Goal: Information Seeking & Learning: Understand process/instructions

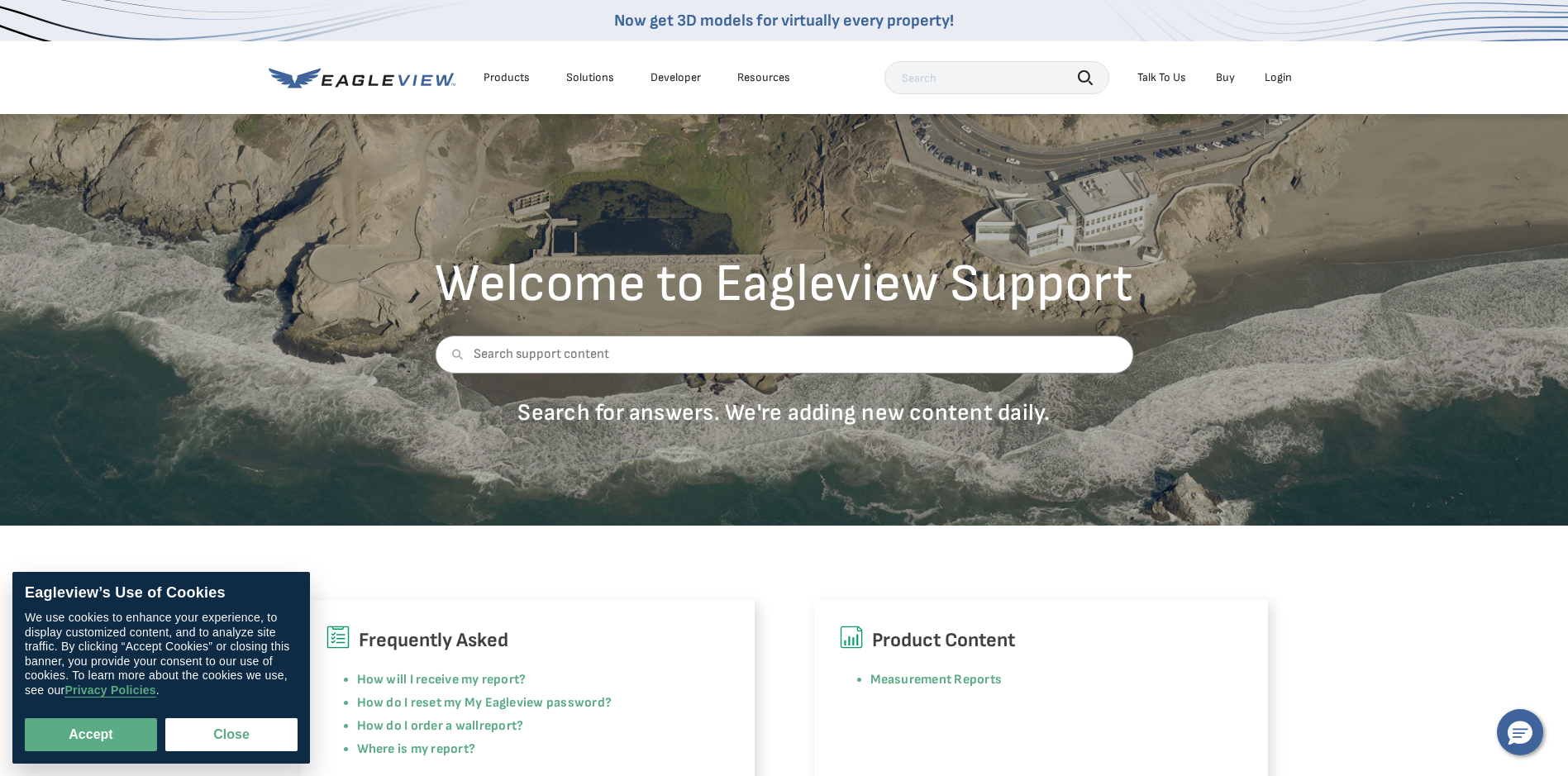
click at [1279, 74] on div "Login" at bounding box center [1277, 78] width 27 height 15
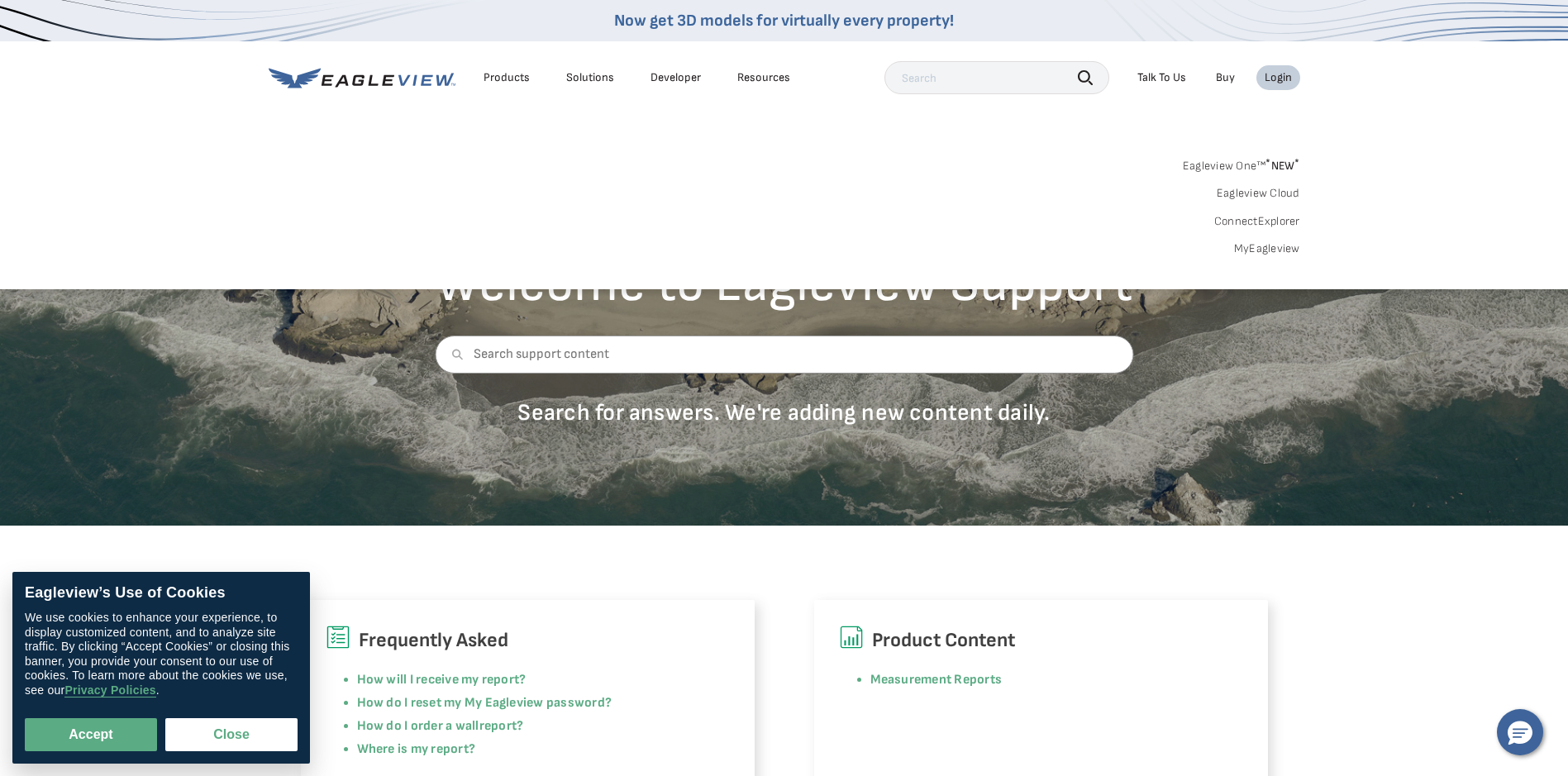
click at [1281, 74] on div "Login" at bounding box center [1277, 78] width 27 height 15
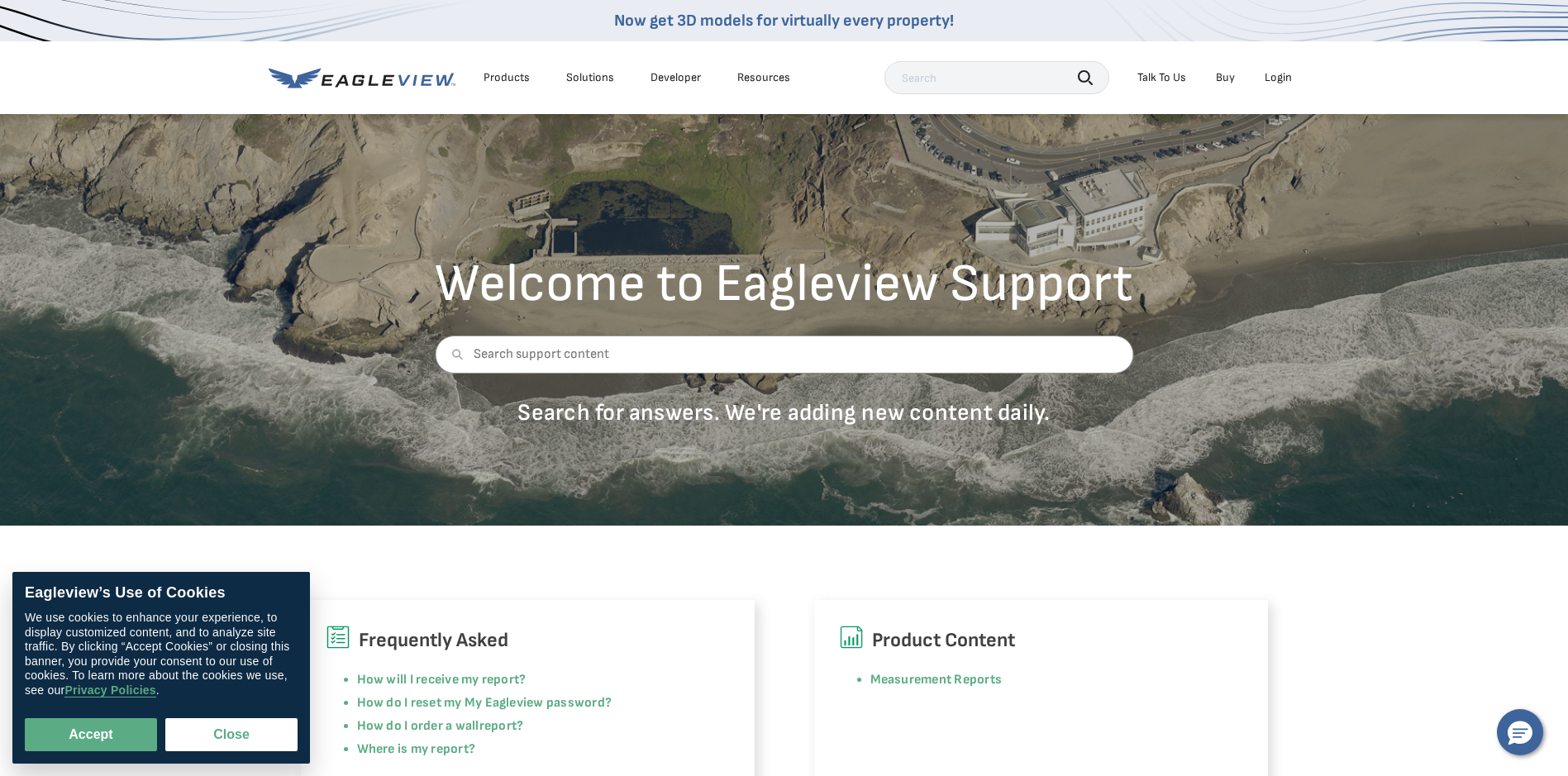
click at [1281, 74] on div "Login" at bounding box center [1277, 78] width 27 height 15
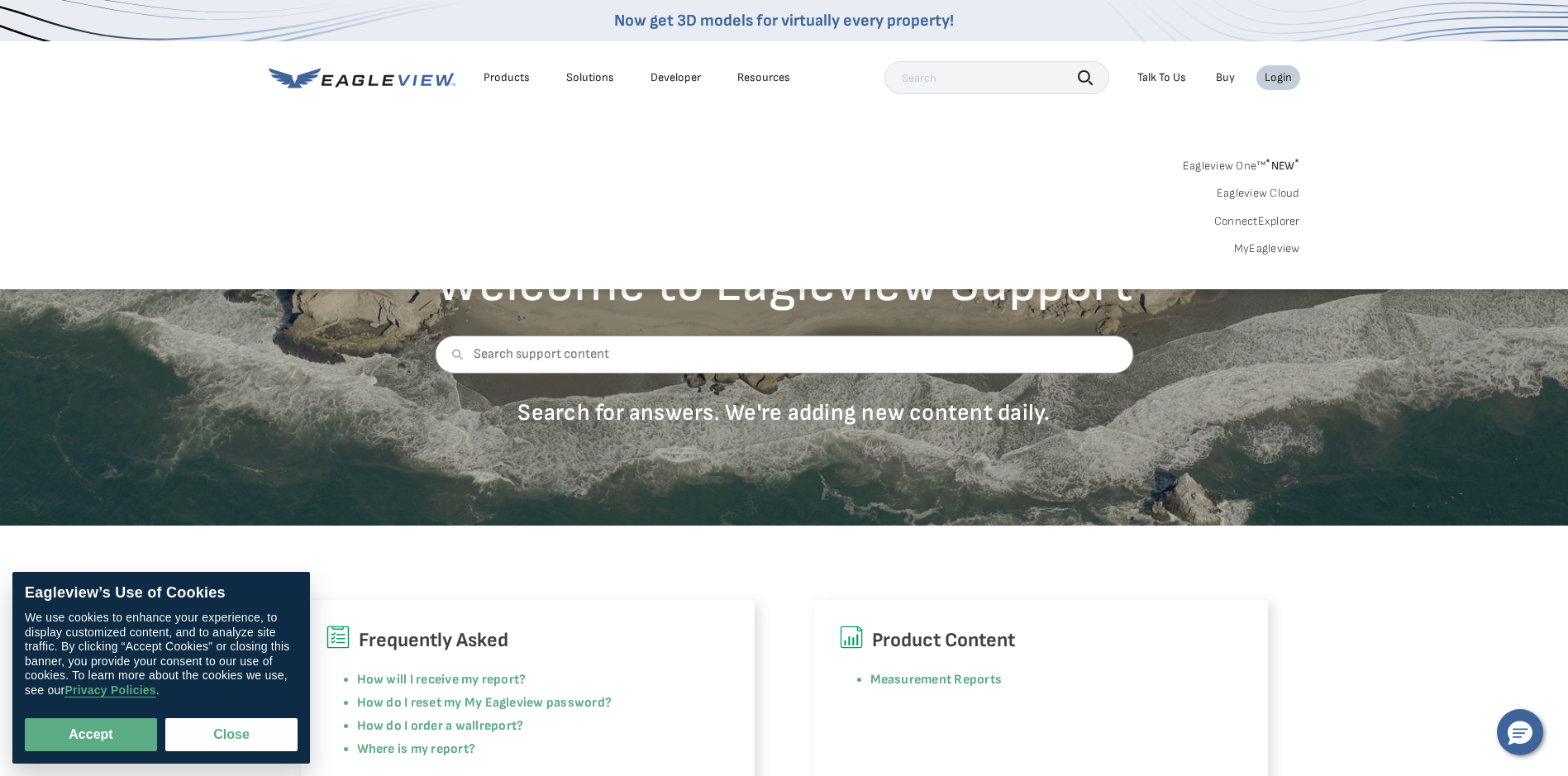
click at [1282, 74] on div "Login" at bounding box center [1277, 78] width 27 height 15
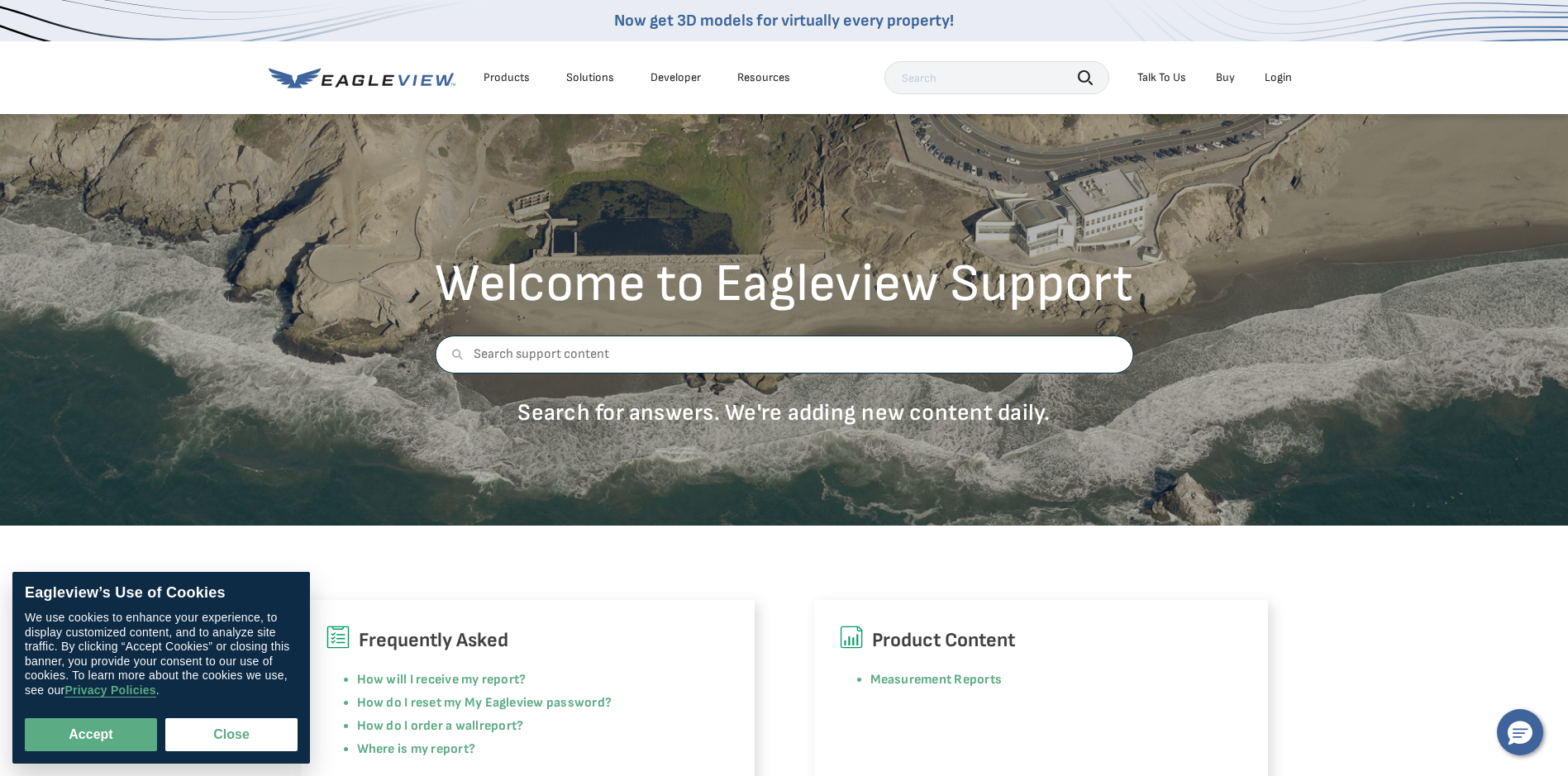
click at [873, 360] on input "text" at bounding box center [784, 354] width 698 height 38
click at [252, 729] on button "Close" at bounding box center [232, 735] width 132 height 33
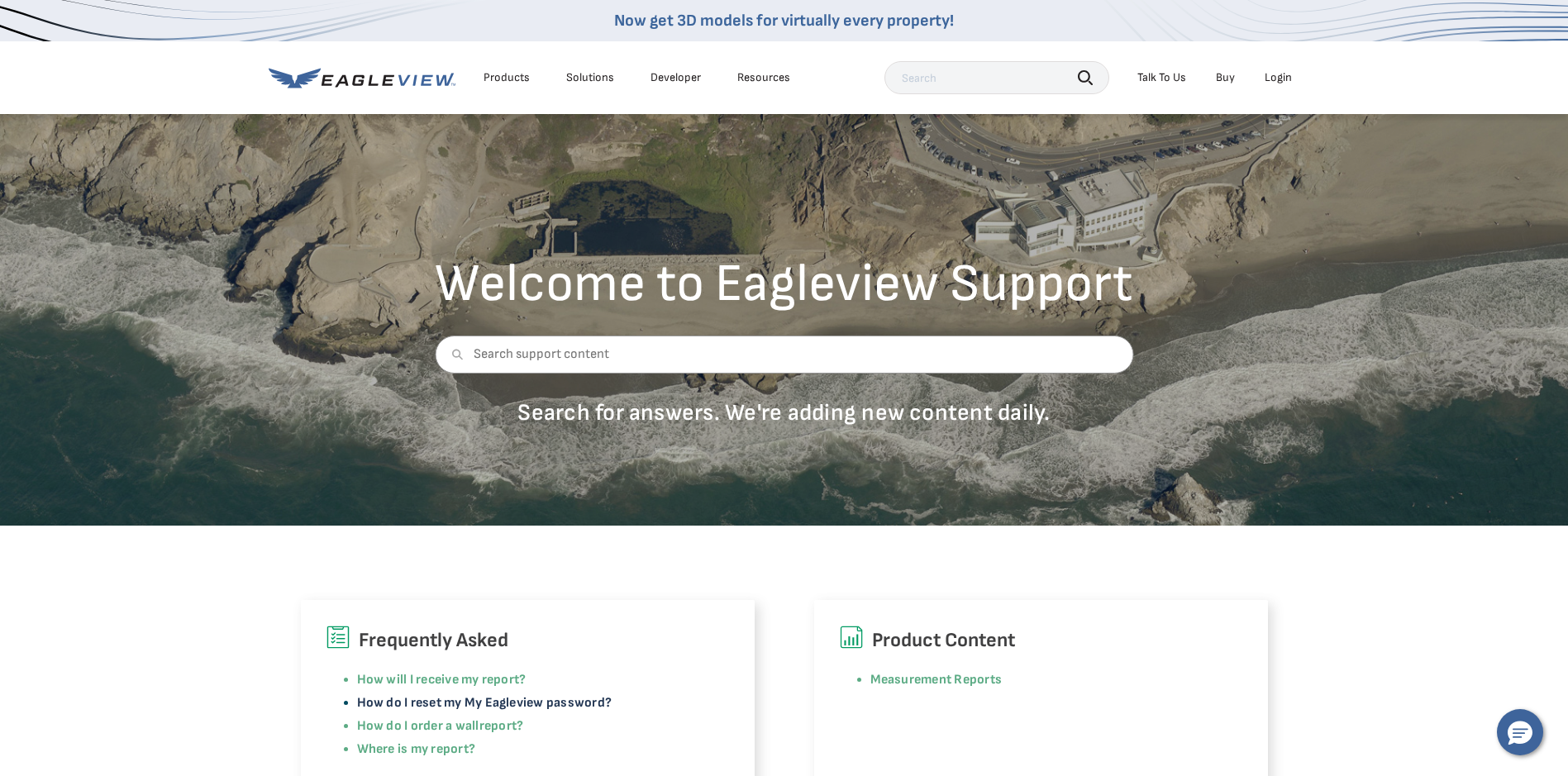
click at [534, 705] on link "How do I reset my My Eagleview password?" at bounding box center [484, 703] width 255 height 16
